Goal: Obtain resource: Download file/media

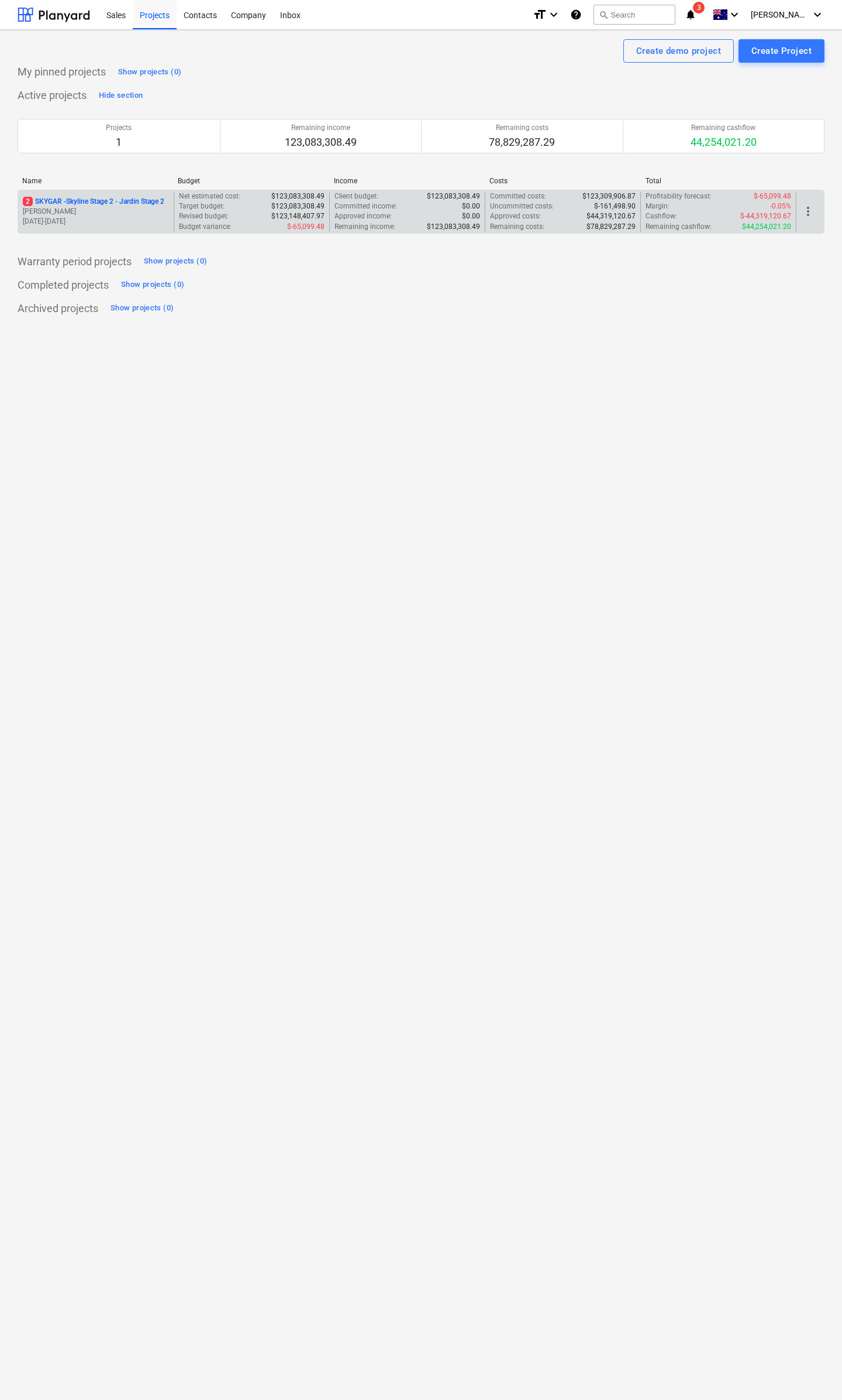
click at [86, 202] on p "2 SKYGAR - Skyline Stage 2 - Jardin Stage 2" at bounding box center [94, 202] width 142 height 10
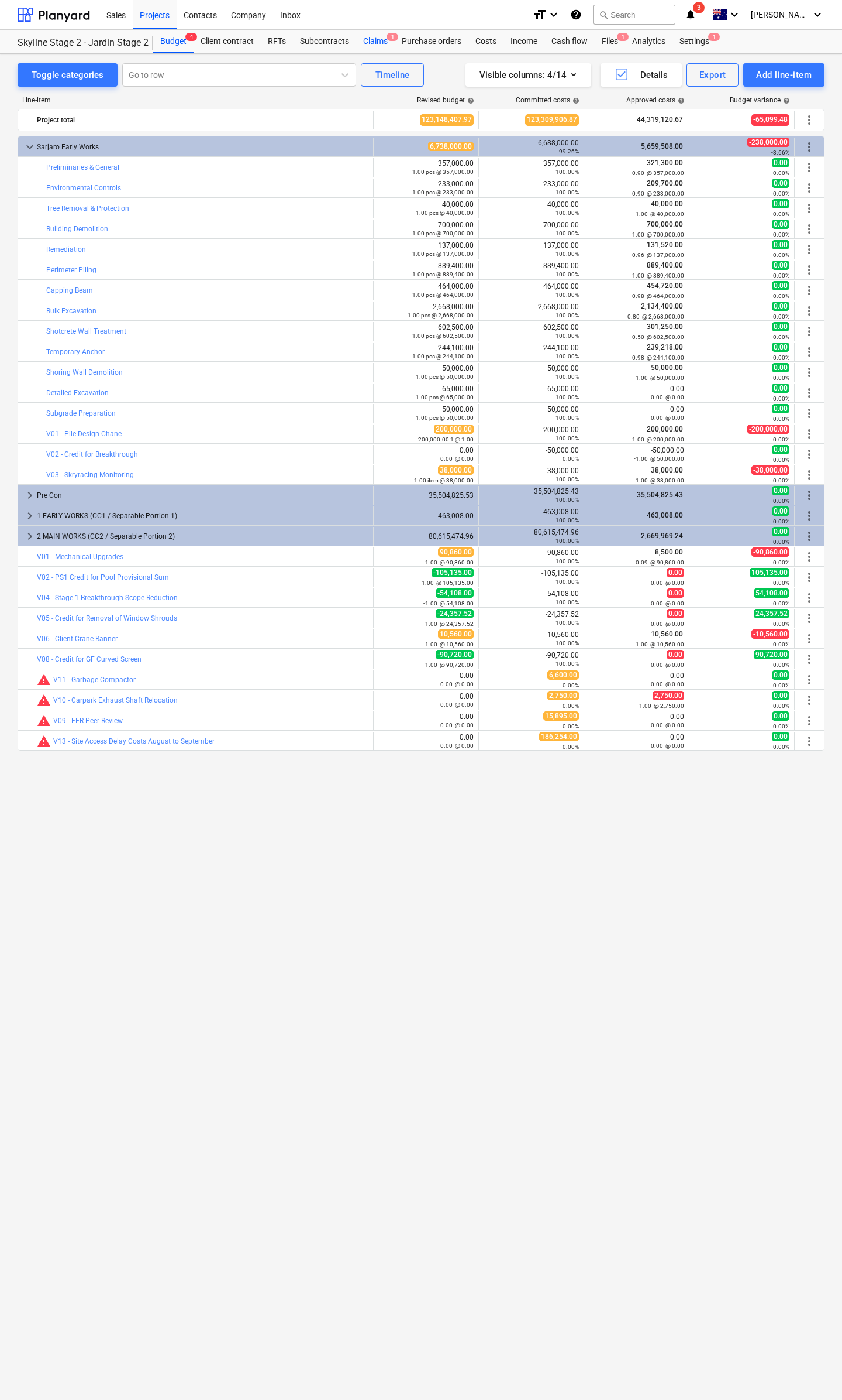
click at [374, 39] on div "Claims 1" at bounding box center [376, 41] width 38 height 23
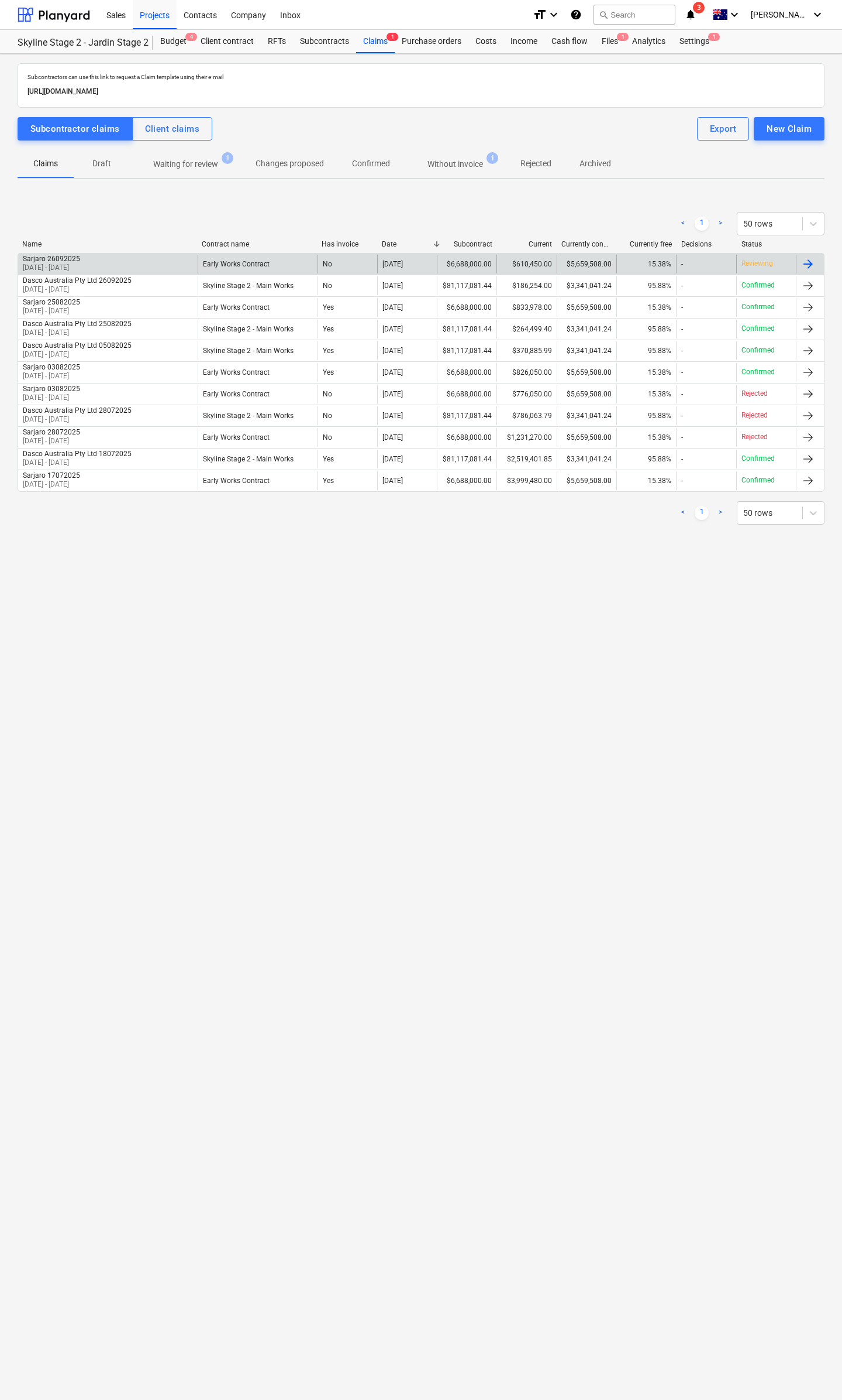
click at [498, 261] on div "$610,450.00" at bounding box center [526, 264] width 59 height 19
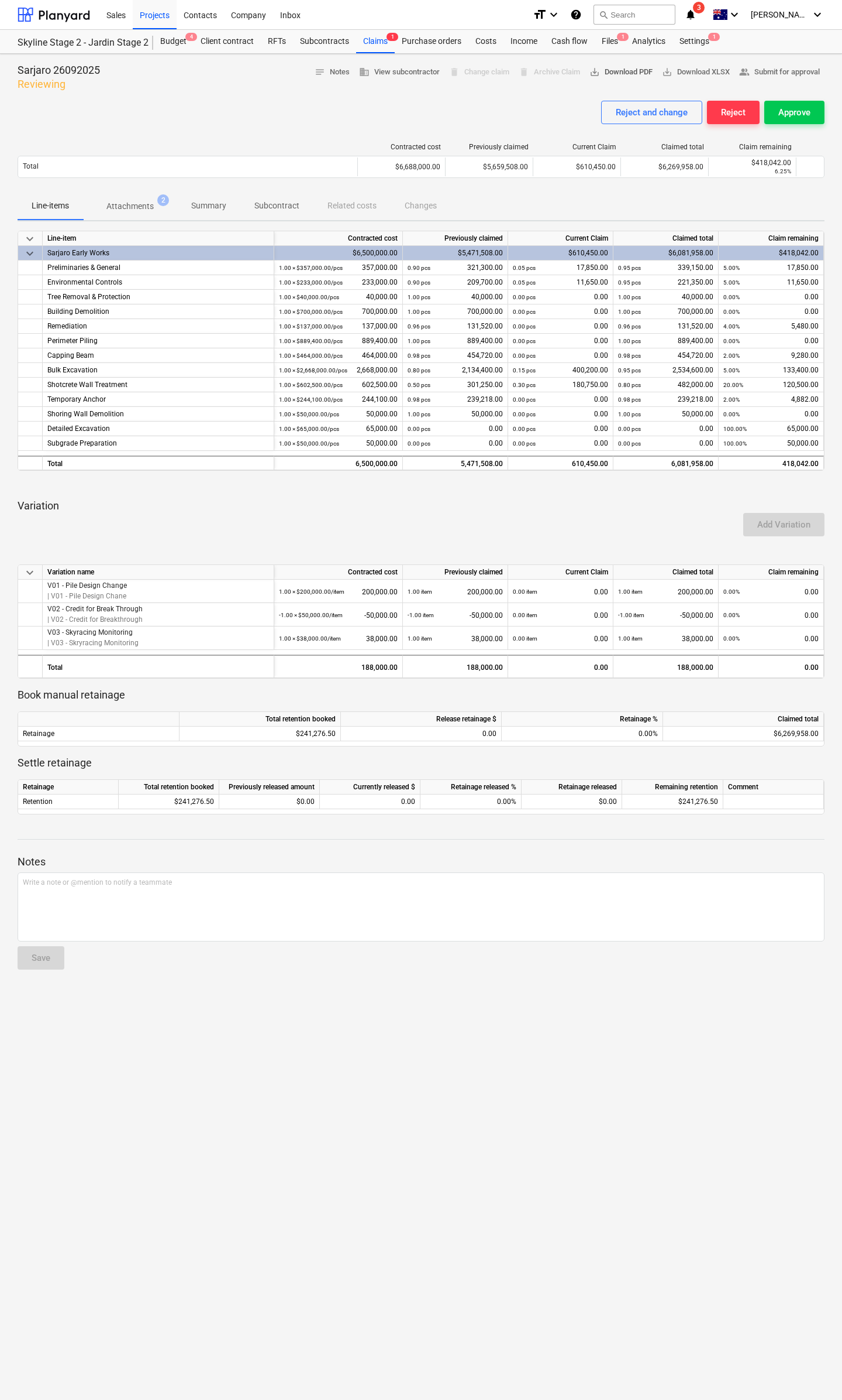
click at [616, 73] on span "save_alt Download PDF" at bounding box center [621, 72] width 63 height 13
click at [142, 204] on p "Attachments" at bounding box center [129, 206] width 47 height 12
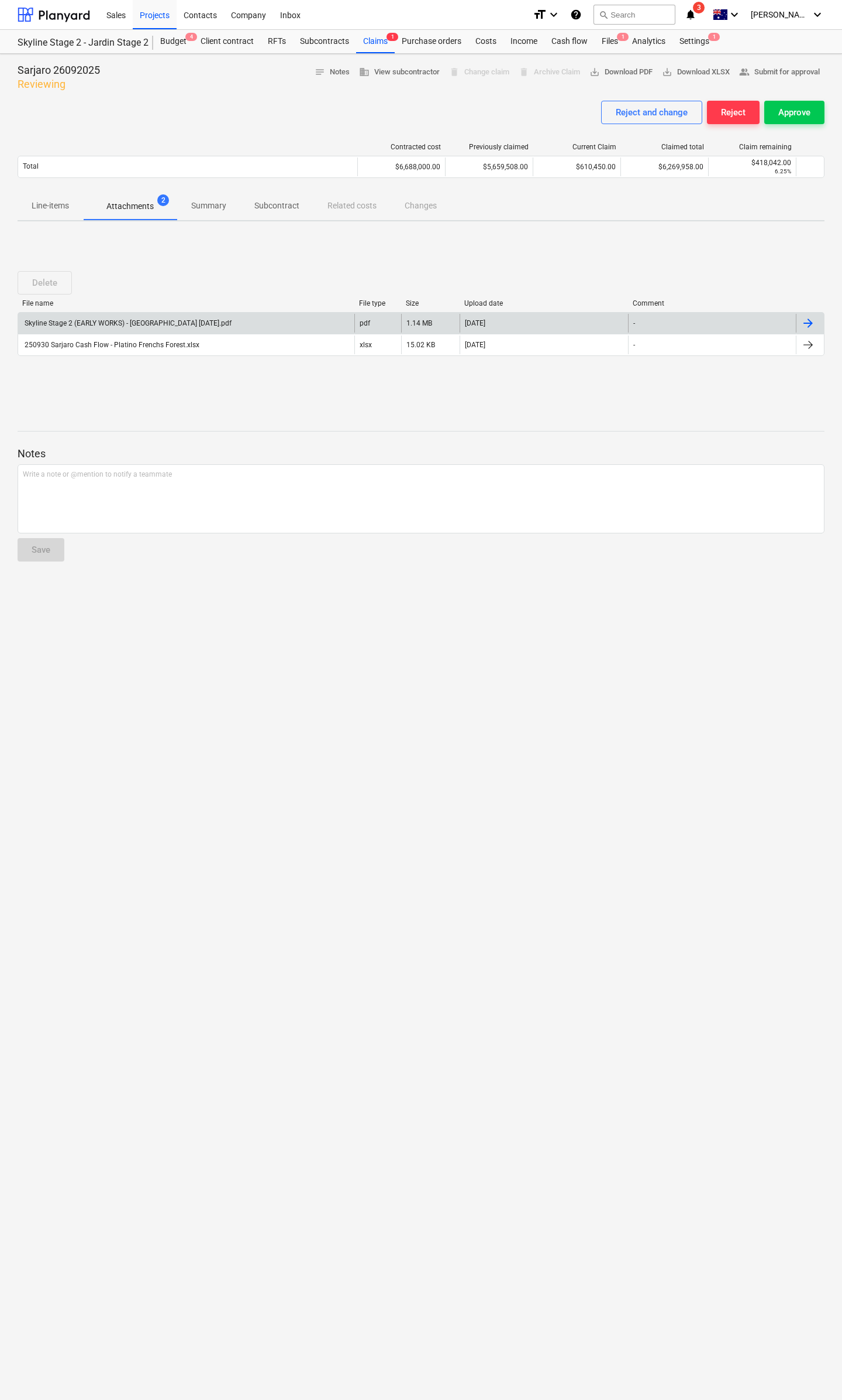
click at [815, 325] on div at bounding box center [808, 322] width 14 height 14
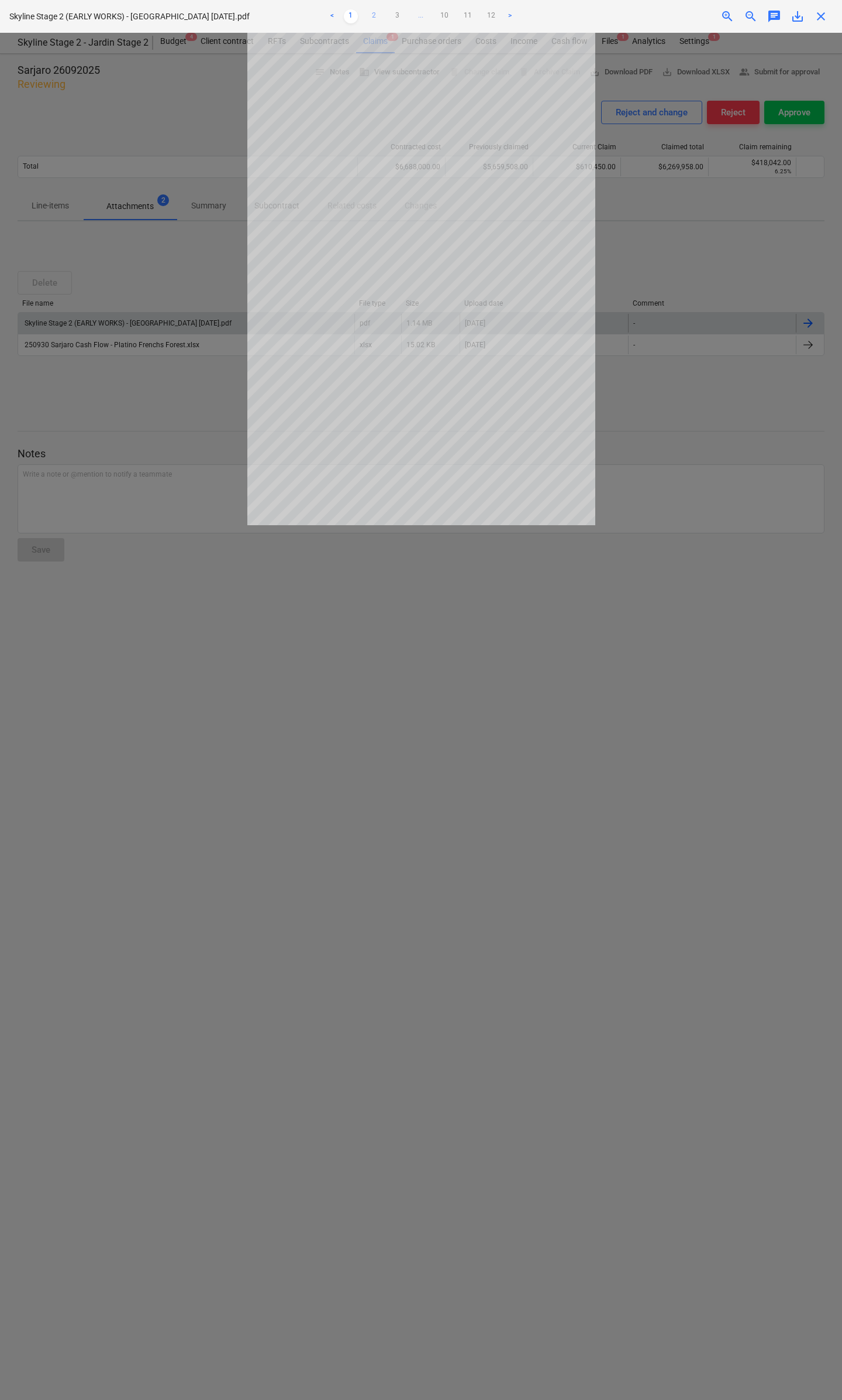
click at [372, 18] on link "2" at bounding box center [374, 16] width 14 height 14
click at [391, 12] on link "3" at bounding box center [398, 16] width 14 height 14
click at [417, 13] on ul "< 1 2 3 4 ... 10 11 12 >" at bounding box center [421, 16] width 274 height 14
click at [341, 13] on link "1" at bounding box center [339, 16] width 14 height 14
click at [798, 13] on span "save_alt" at bounding box center [798, 16] width 14 height 14
